Goal: Task Accomplishment & Management: Complete application form

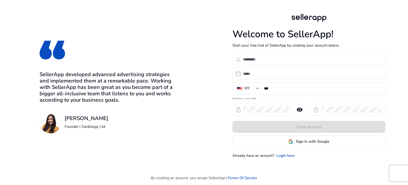
click at [273, 58] on input at bounding box center [312, 59] width 138 height 6
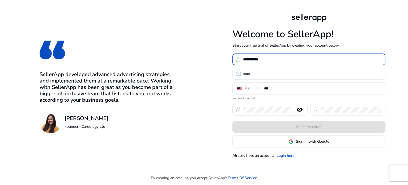
type input "**********"
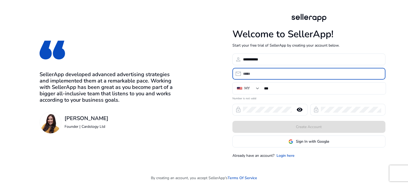
click at [270, 73] on input "email" at bounding box center [312, 74] width 138 height 6
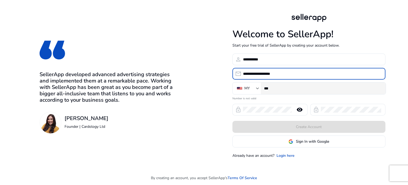
type input "**********"
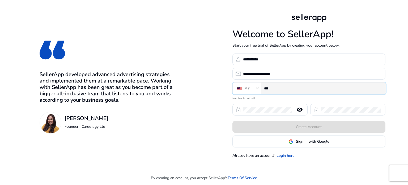
click at [278, 89] on input "***" at bounding box center [322, 88] width 117 height 6
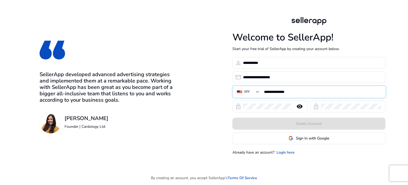
type input "**********"
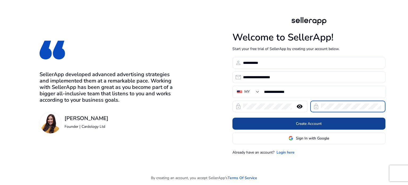
click at [297, 122] on span "Create Account" at bounding box center [309, 124] width 26 height 6
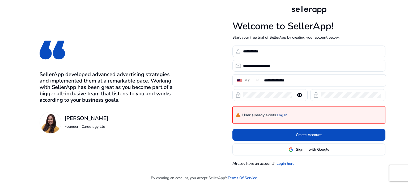
click at [283, 115] on link "Log In" at bounding box center [282, 115] width 11 height 5
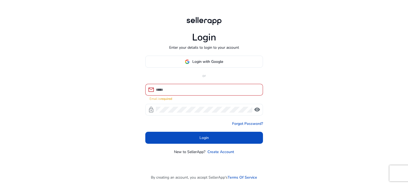
type input "**********"
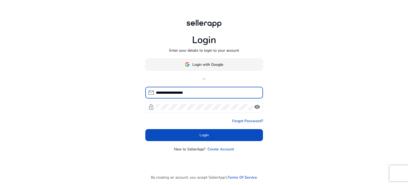
click at [211, 65] on span "Login with Google" at bounding box center [207, 65] width 31 height 6
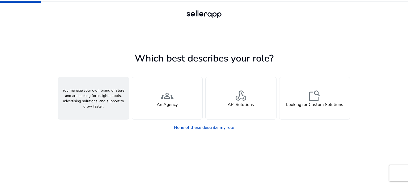
click at [102, 110] on div "person A Seller" at bounding box center [93, 98] width 71 height 42
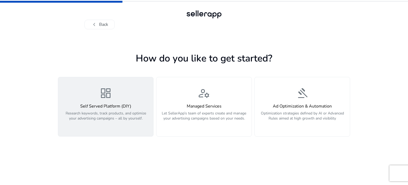
click at [102, 114] on p "Research keywords, track products, and optimize your advertising campaigns – al…" at bounding box center [105, 119] width 89 height 16
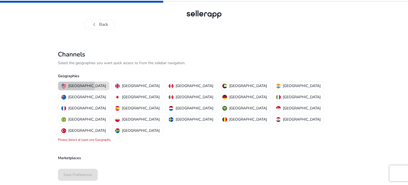
click at [73, 85] on p "United States" at bounding box center [87, 86] width 38 height 6
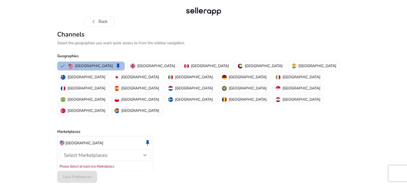
scroll to position [3, 0]
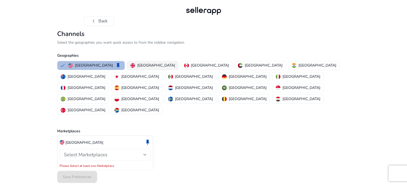
click at [137, 68] on p "United Kingdom" at bounding box center [156, 65] width 38 height 6
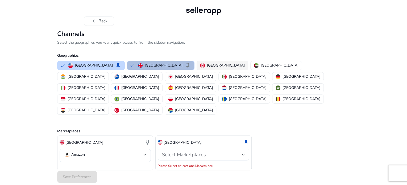
click at [207, 68] on p "Canada" at bounding box center [226, 65] width 38 height 6
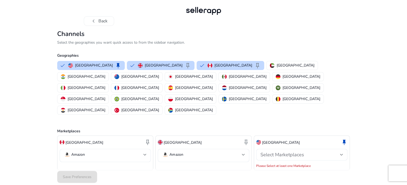
click at [297, 138] on div "United States keep" at bounding box center [301, 142] width 91 height 9
click at [244, 139] on span "keep" at bounding box center [246, 142] width 6 height 6
click at [147, 139] on span "keep" at bounding box center [147, 142] width 6 height 6
click at [343, 139] on span "keep" at bounding box center [344, 142] width 6 height 6
click at [34, 162] on div "chevron_left Back Channels Select the geographies you want quick access to from…" at bounding box center [203, 94] width 407 height 194
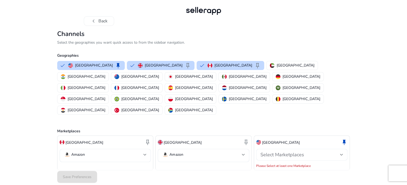
click at [291, 151] on span "Select Marketplaces" at bounding box center [282, 154] width 44 height 6
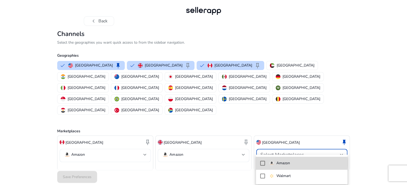
click at [263, 162] on mat-pseudo-checkbox at bounding box center [262, 163] width 5 height 5
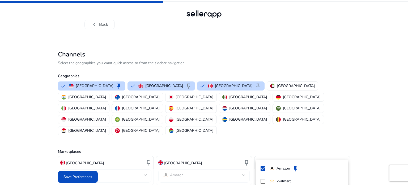
click at [74, 176] on div at bounding box center [204, 92] width 408 height 185
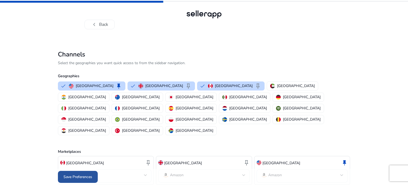
click at [72, 175] on span "Save Preferences" at bounding box center [78, 177] width 29 height 6
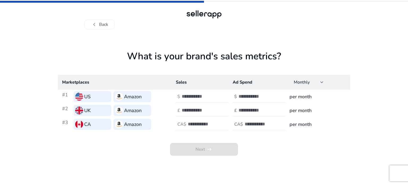
click at [84, 96] on div "US" at bounding box center [93, 96] width 38 height 11
click at [191, 98] on input "number" at bounding box center [200, 96] width 36 height 6
drag, startPoint x: 193, startPoint y: 97, endPoint x: 178, endPoint y: 97, distance: 14.4
click at [178, 97] on div "$ **" at bounding box center [203, 97] width 54 height 12
type input "*"
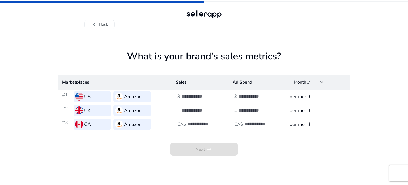
click at [247, 99] on div at bounding box center [263, 97] width 48 height 12
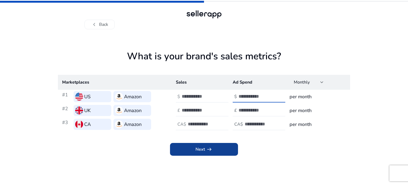
type input "*"
click at [207, 150] on span "arrow_right_alt" at bounding box center [209, 149] width 6 height 6
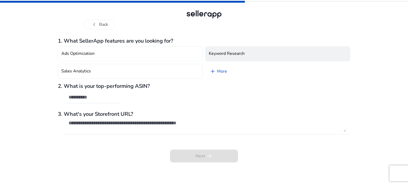
click at [242, 53] on h4 "Keyword Research" at bounding box center [227, 53] width 36 height 5
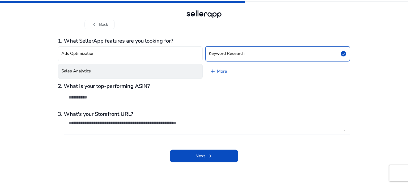
click at [174, 72] on button "Sales Analytics" at bounding box center [130, 71] width 145 height 15
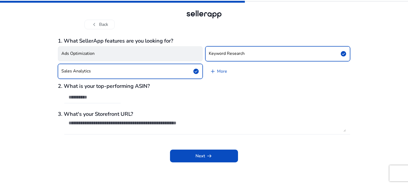
click at [164, 58] on button "Ads Optimization" at bounding box center [130, 53] width 145 height 15
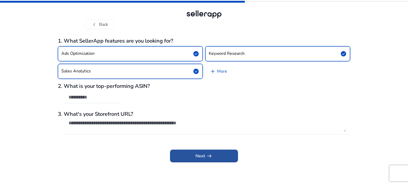
click at [196, 155] on span "Next arrow_right_alt" at bounding box center [204, 156] width 17 height 6
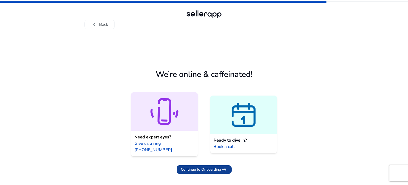
click at [203, 166] on span "Continue to Onboarding" at bounding box center [201, 169] width 40 height 6
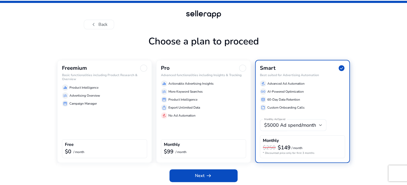
scroll to position [18, 0]
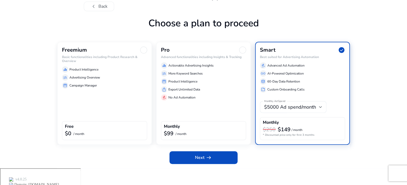
click at [105, 89] on div "storefront Campaign Manager" at bounding box center [104, 85] width 85 height 6
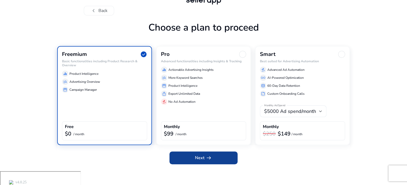
click at [203, 161] on span "Next arrow_right_alt" at bounding box center [203, 157] width 17 height 6
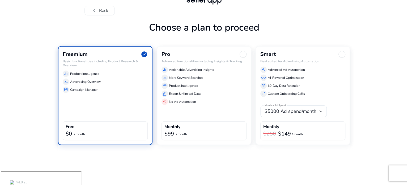
scroll to position [0, 0]
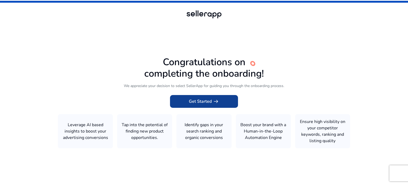
click at [218, 100] on span "arrow_right_alt" at bounding box center [216, 101] width 6 height 6
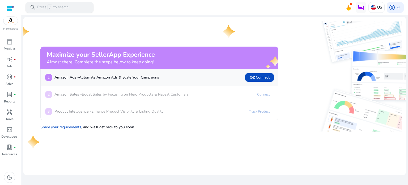
click at [60, 6] on p "Press / to search" at bounding box center [52, 8] width 31 height 6
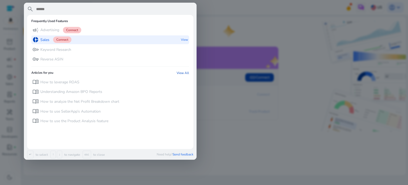
click at [185, 41] on p "View" at bounding box center [184, 39] width 7 height 9
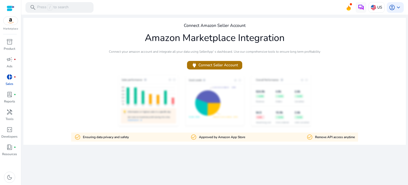
click at [211, 67] on span "power Connect Seller Account" at bounding box center [214, 65] width 47 height 6
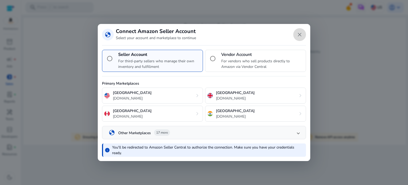
click at [302, 36] on span "Close dialog" at bounding box center [299, 34] width 13 height 13
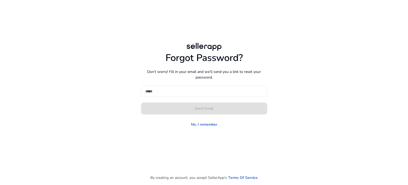
click at [173, 87] on div at bounding box center [204, 91] width 118 height 12
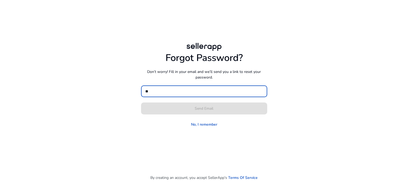
type input "**********"
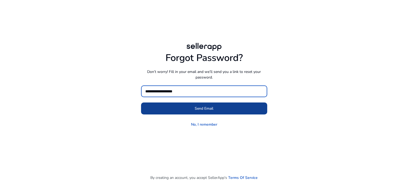
click at [195, 108] on span "Send Email" at bounding box center [204, 109] width 19 height 6
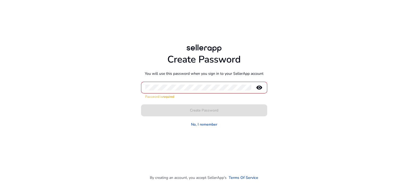
click at [260, 89] on mat-icon "remove_red_eye" at bounding box center [259, 87] width 13 height 6
click at [258, 88] on mat-icon "visibility_off" at bounding box center [259, 87] width 13 height 6
click at [258, 89] on mat-icon "remove_red_eye" at bounding box center [259, 87] width 13 height 6
click at [258, 88] on mat-icon "visibility_off" at bounding box center [259, 87] width 13 height 6
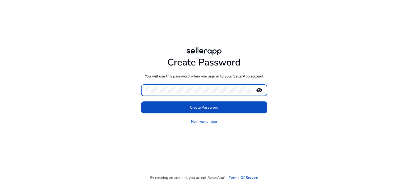
click at [261, 89] on mat-icon "remove_red_eye" at bounding box center [259, 90] width 13 height 6
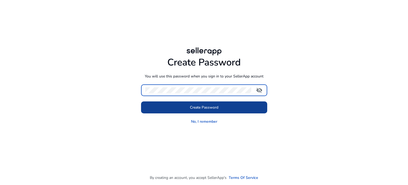
click at [229, 107] on span at bounding box center [204, 107] width 126 height 13
